Goal: Transaction & Acquisition: Subscribe to service/newsletter

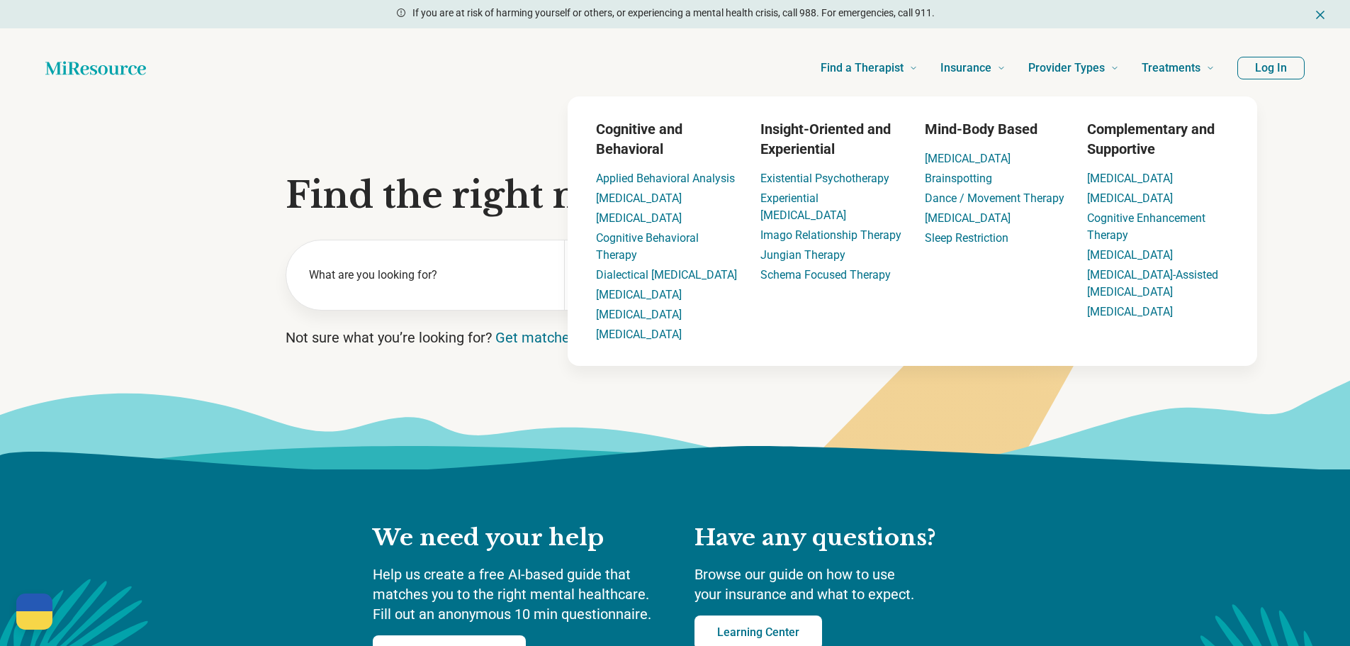
click at [1248, 69] on button "Log In" at bounding box center [1270, 68] width 67 height 23
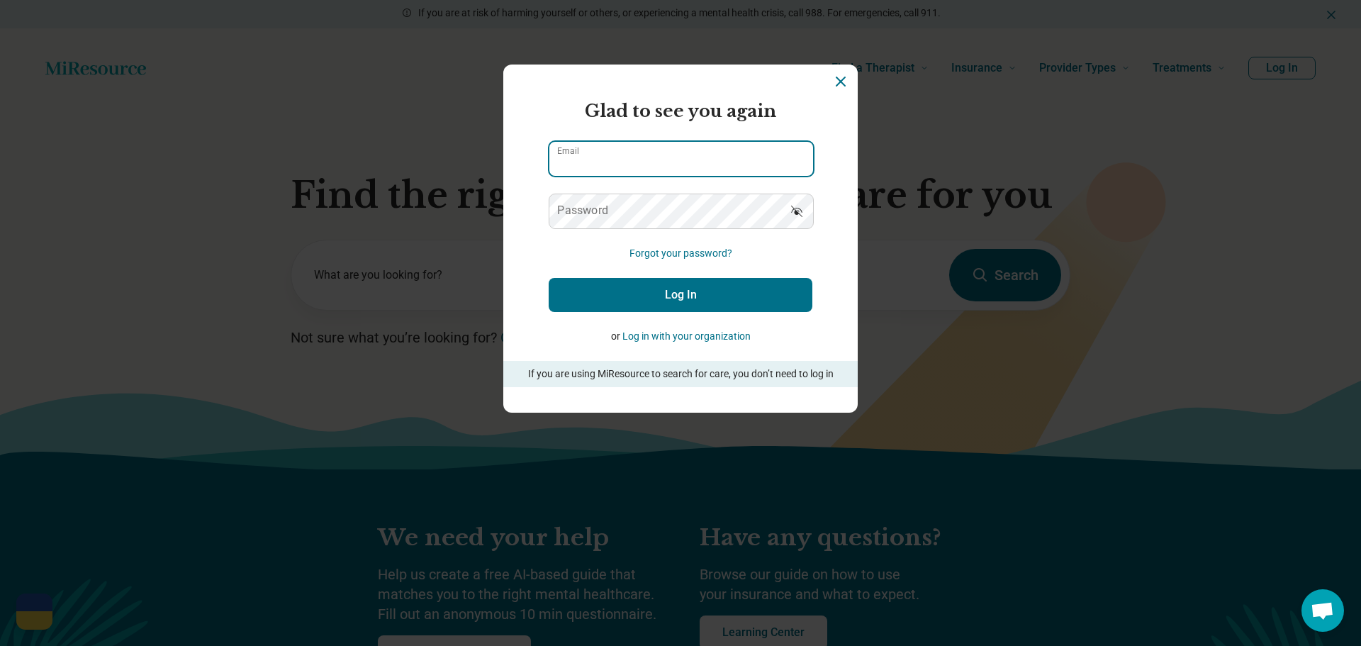
type input "**********"
click at [674, 288] on button "Log In" at bounding box center [681, 295] width 264 height 34
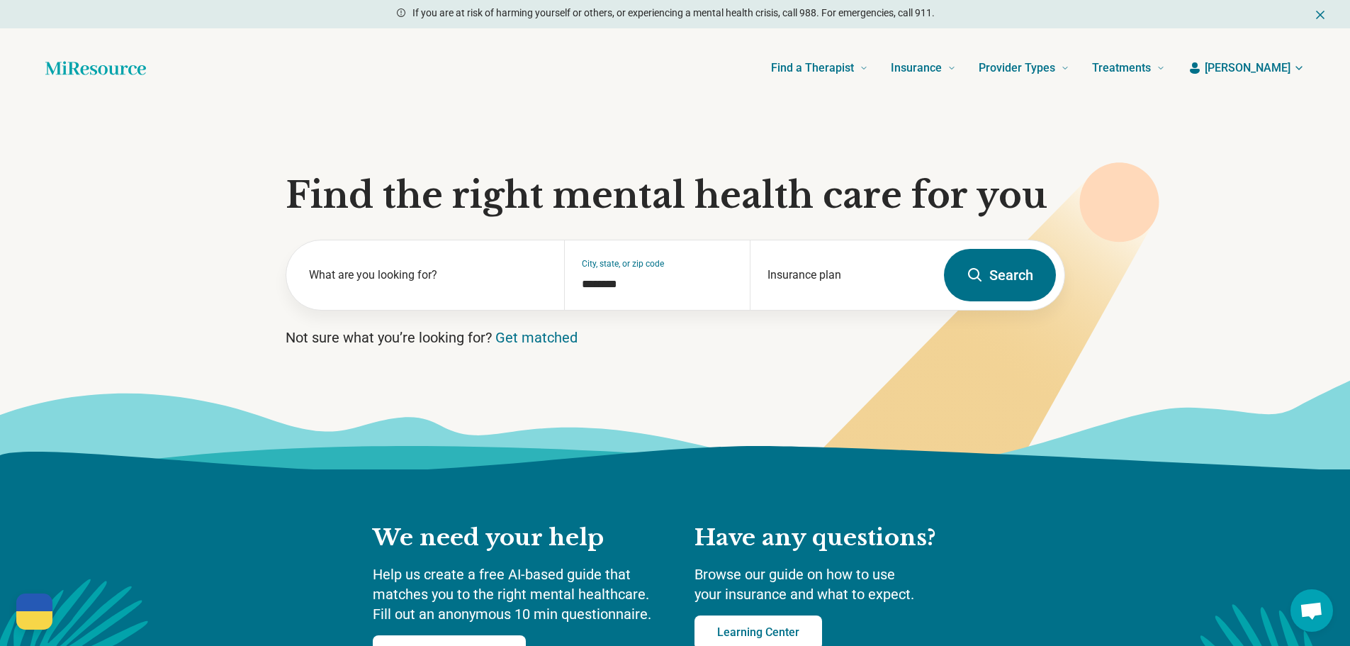
click at [1263, 65] on span "[PERSON_NAME]" at bounding box center [1248, 68] width 86 height 17
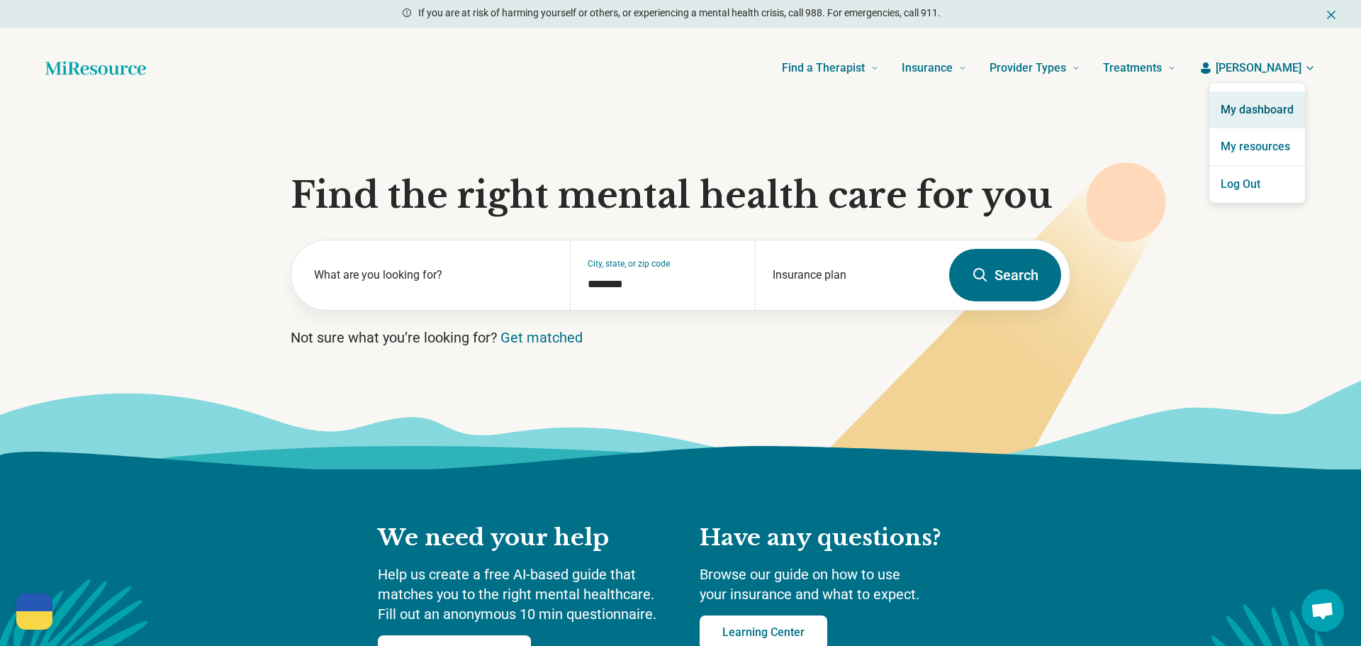
click at [1246, 108] on link "My dashboard" at bounding box center [1257, 109] width 96 height 37
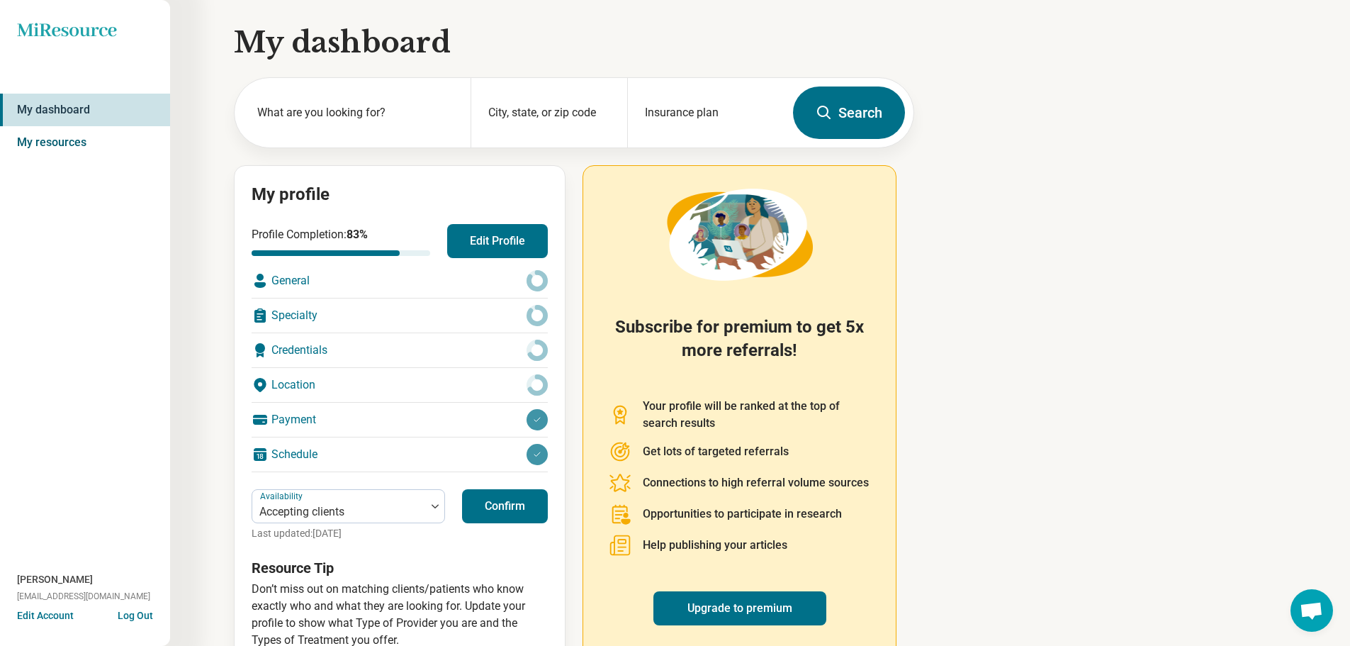
click at [104, 150] on link "My resources" at bounding box center [85, 142] width 170 height 33
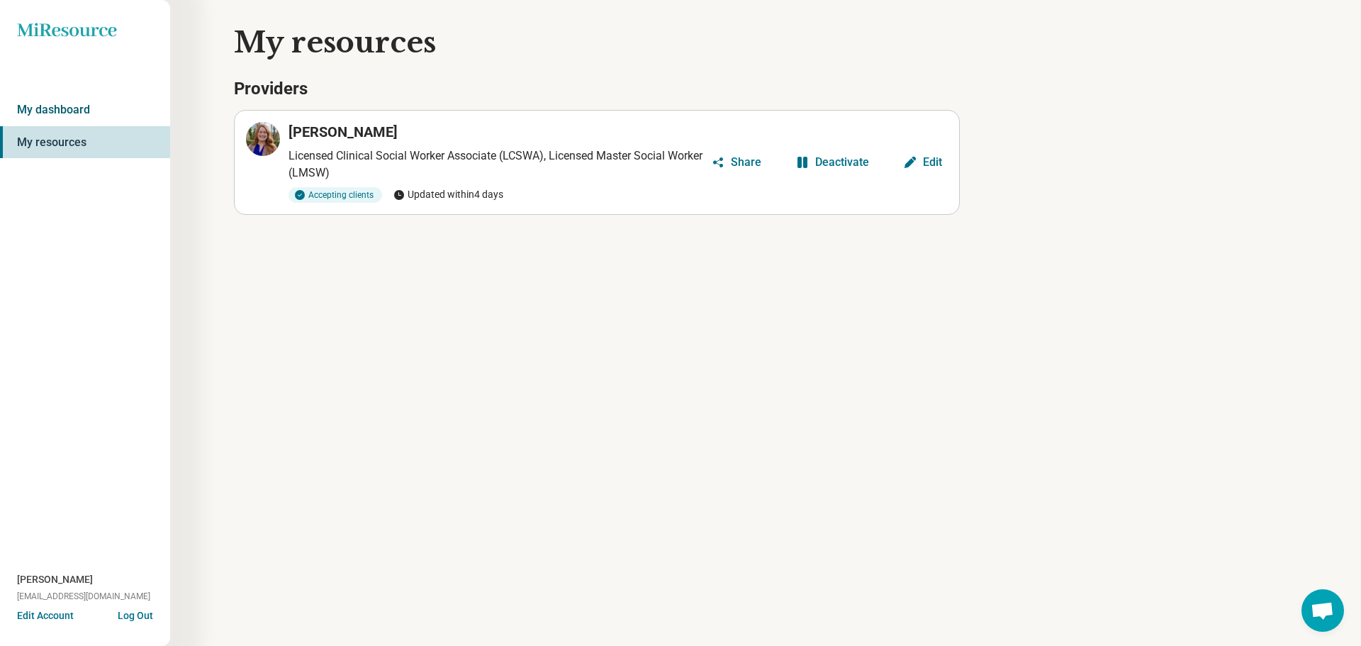
click at [84, 113] on link "My dashboard" at bounding box center [85, 110] width 170 height 33
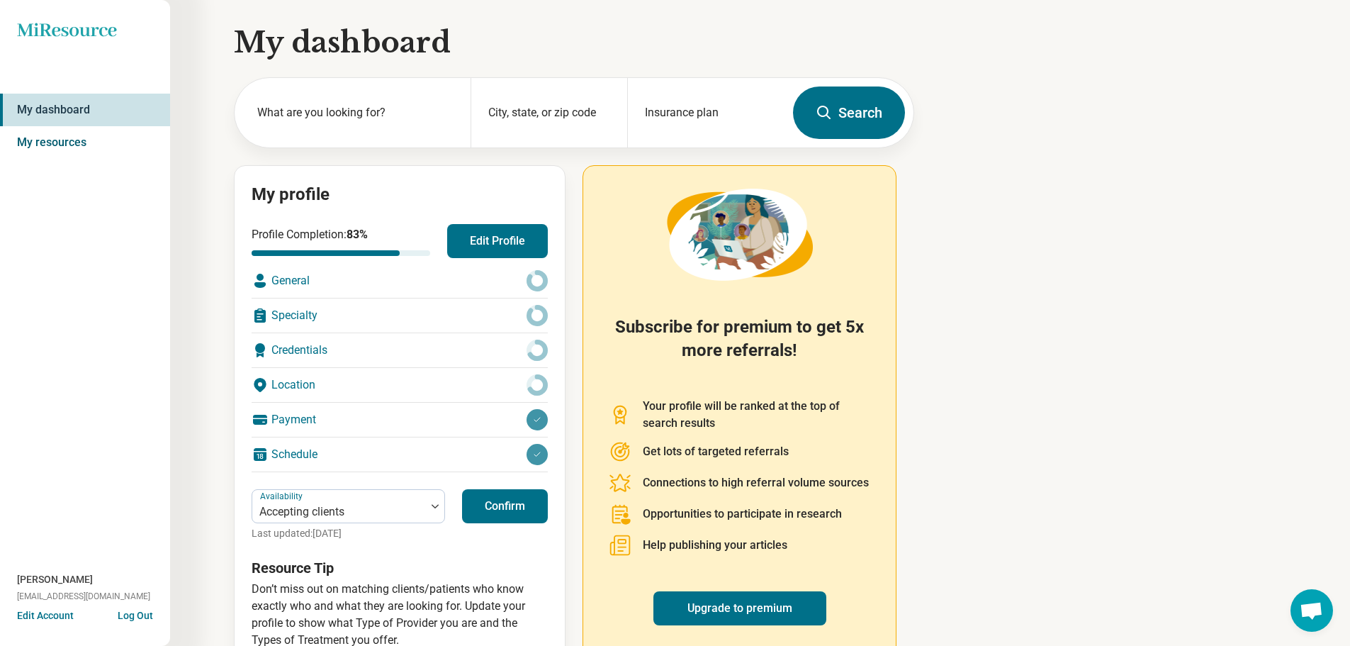
click at [66, 147] on link "My resources" at bounding box center [85, 142] width 170 height 33
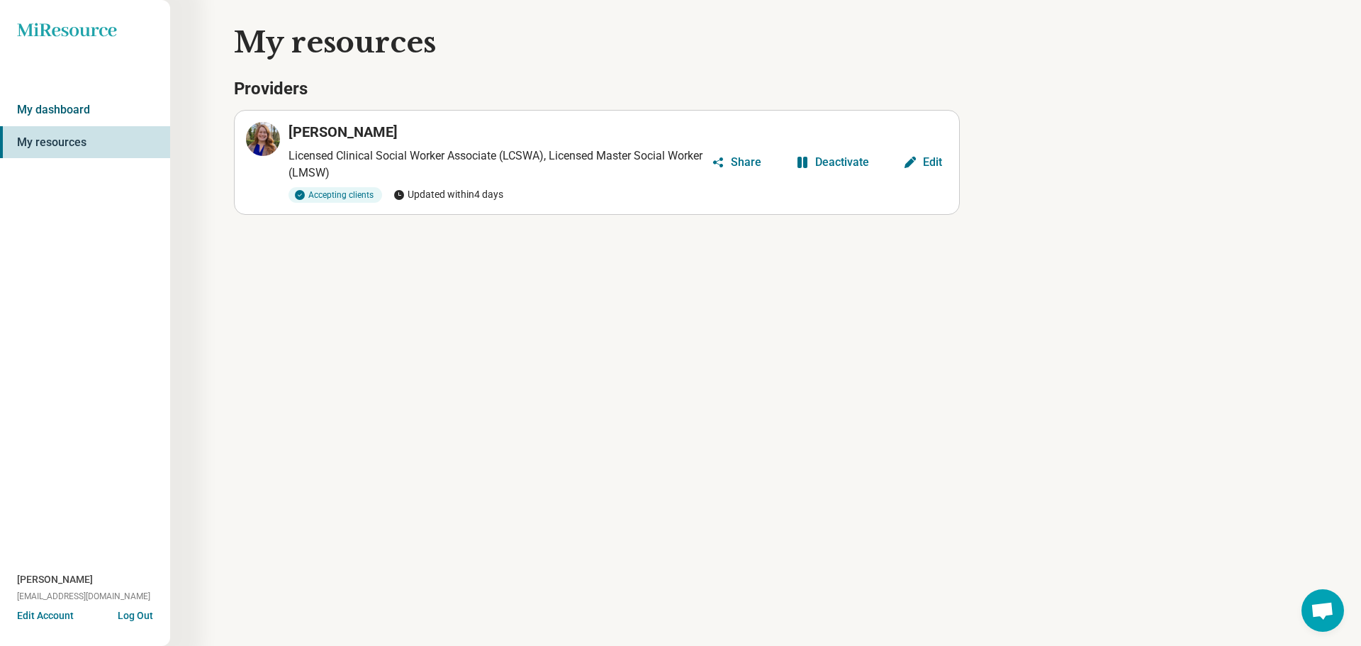
click at [54, 120] on link "My dashboard" at bounding box center [85, 110] width 170 height 33
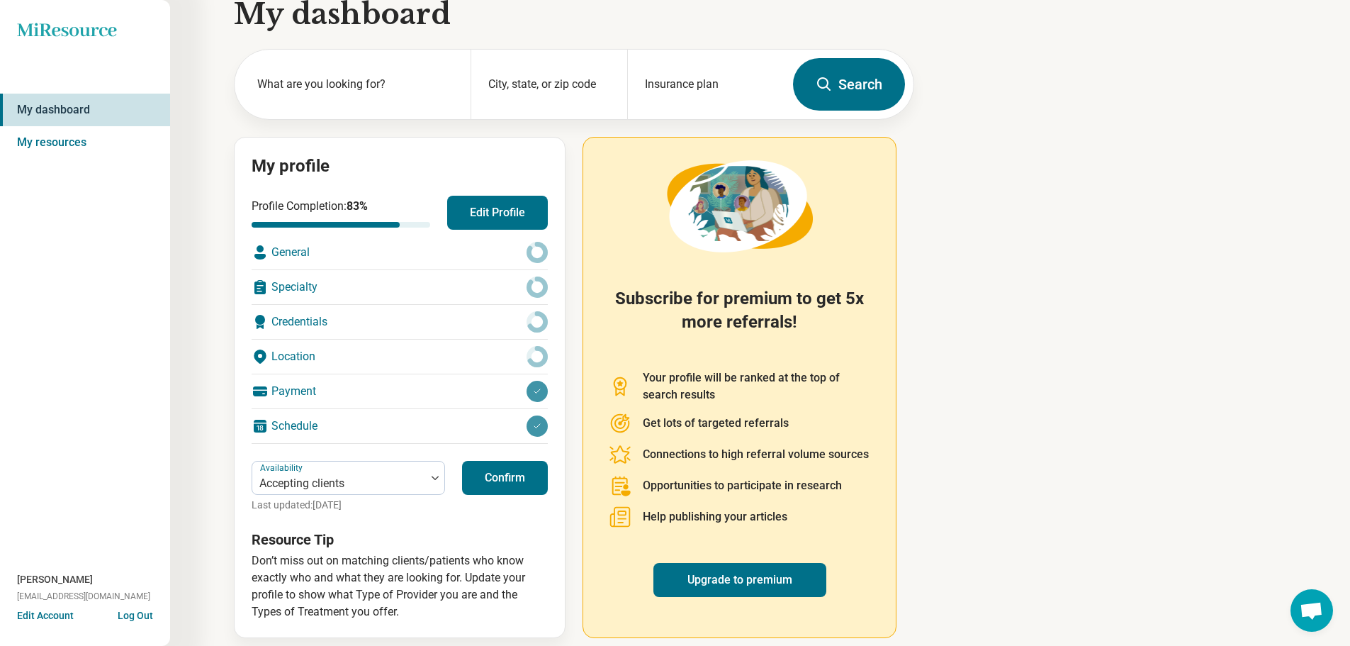
scroll to position [40, 0]
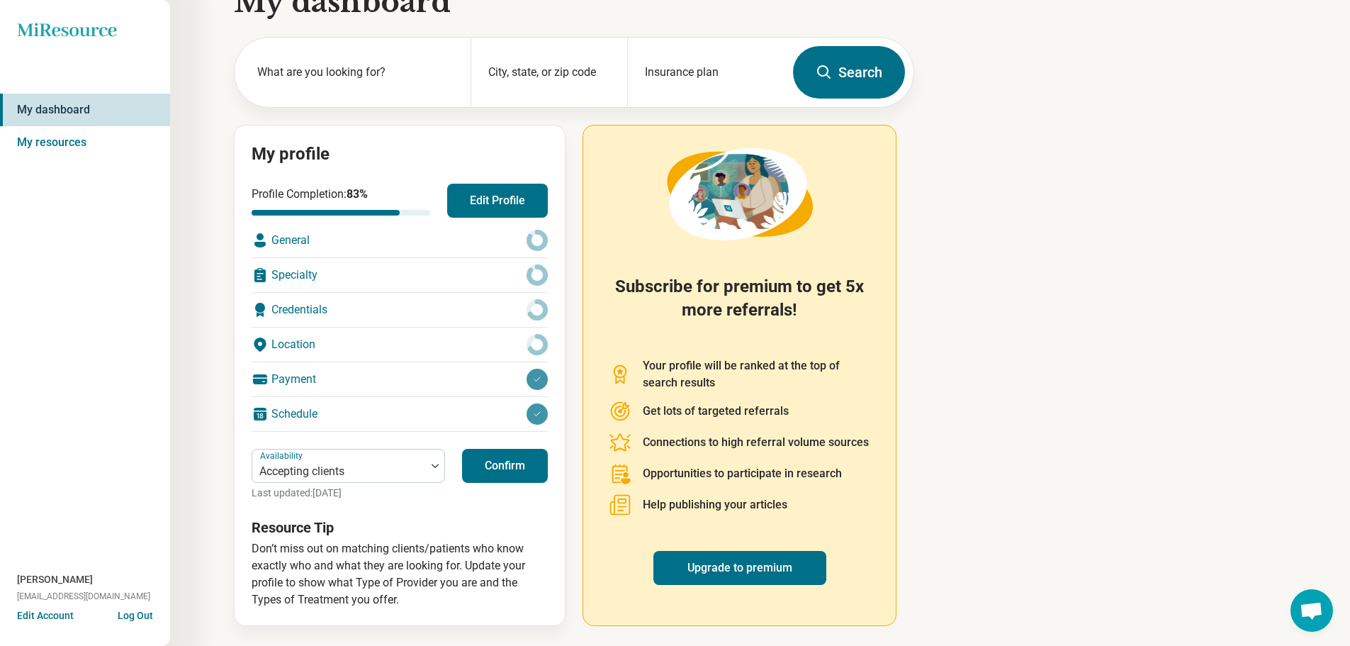
click at [746, 605] on div "Subscribe for premium to get 5x more referrals! Your profile will be ranked at …" at bounding box center [740, 375] width 314 height 501
click at [753, 587] on div "Subscribe for premium to get 5x more referrals! Your profile will be ranked at …" at bounding box center [740, 375] width 314 height 501
click at [757, 573] on link "Upgrade to premium" at bounding box center [739, 568] width 173 height 34
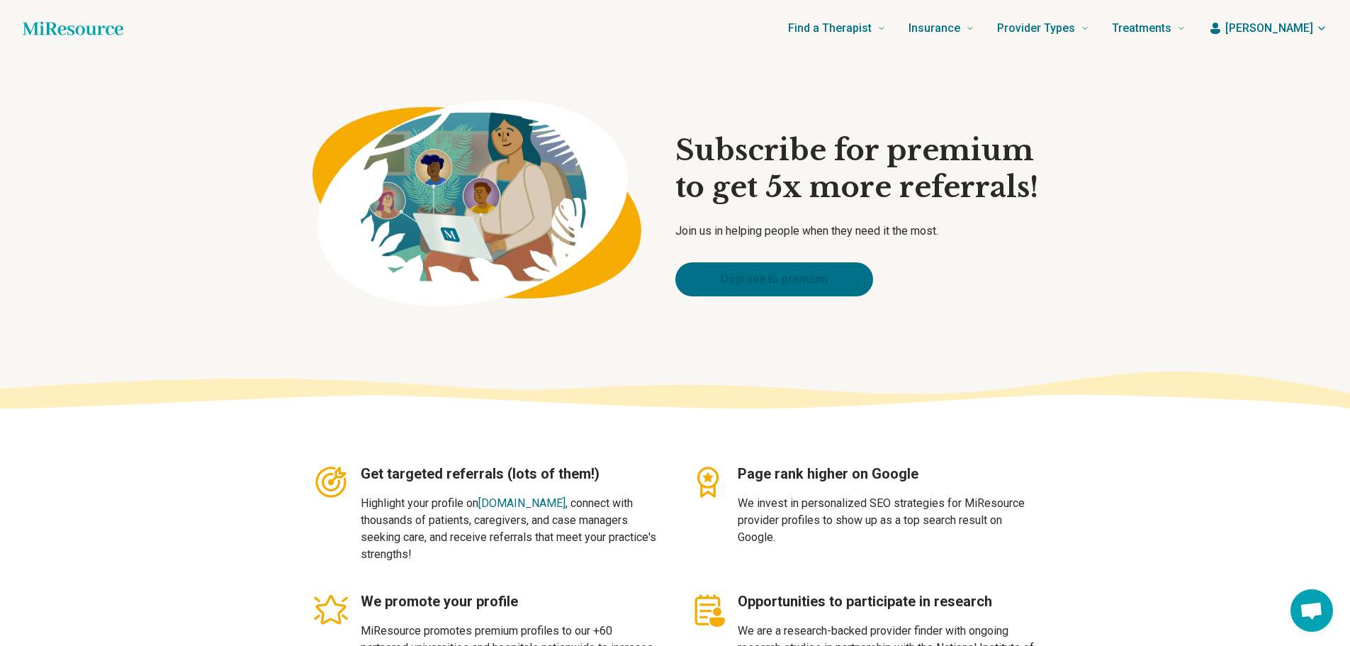
click at [795, 292] on link "Upgrade to premium" at bounding box center [774, 279] width 198 height 34
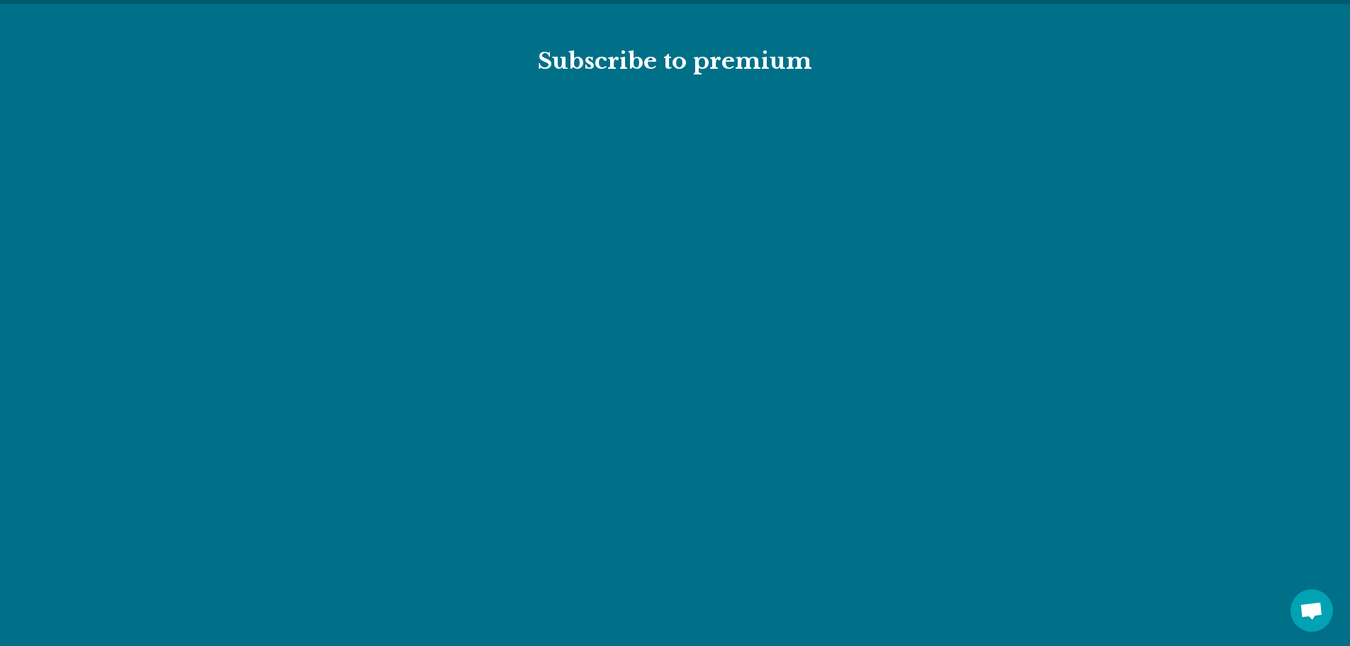
scroll to position [1571, 0]
